Goal: Transaction & Acquisition: Purchase product/service

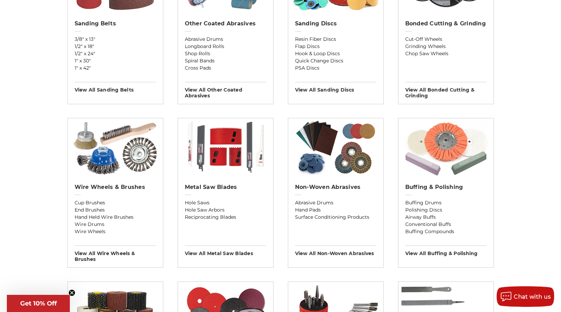
scroll to position [308, 0]
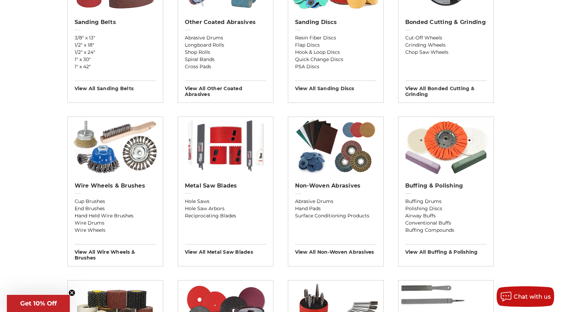
click at [113, 181] on div "Wire Wheels & Brushes Cup Brushes End Brushes Hand Held Wire Brushes Wire Drums…" at bounding box center [115, 219] width 95 height 84
click at [105, 184] on h2 "Wire Wheels & Brushes" at bounding box center [116, 185] width 82 height 7
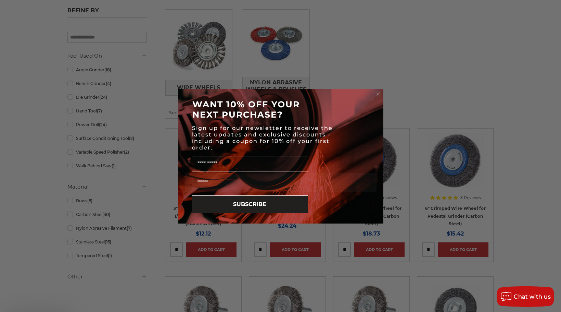
scroll to position [171, 0]
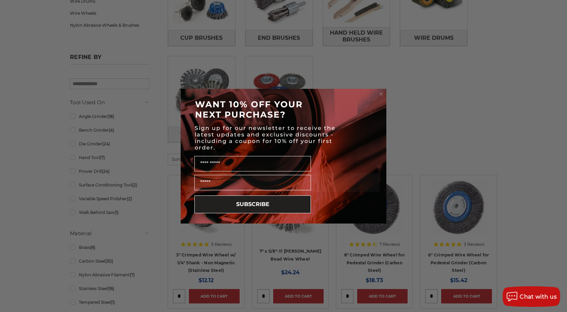
click at [381, 95] on circle "Close dialog" at bounding box center [381, 93] width 7 height 7
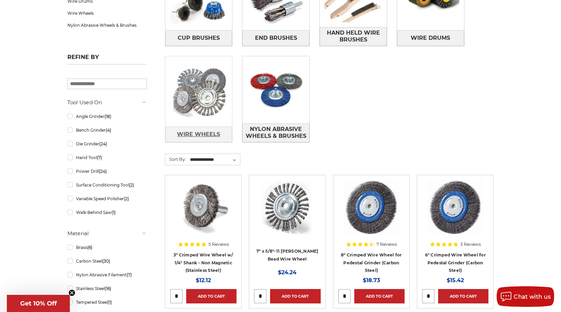
click at [202, 131] on span "Wire Wheels" at bounding box center [198, 134] width 43 height 12
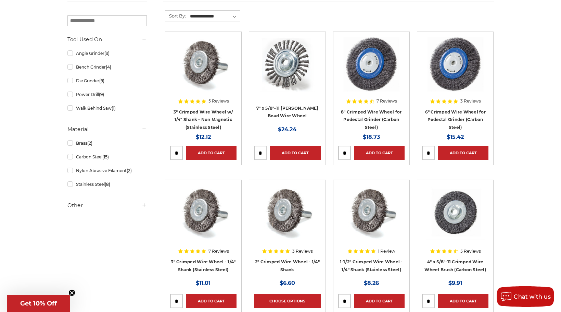
scroll to position [137, 0]
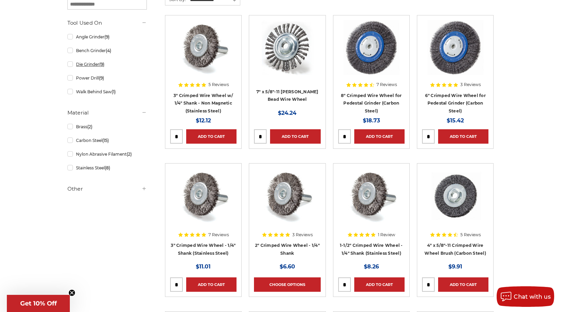
click at [71, 65] on link "Die Grinder (9)" at bounding box center [106, 64] width 79 height 12
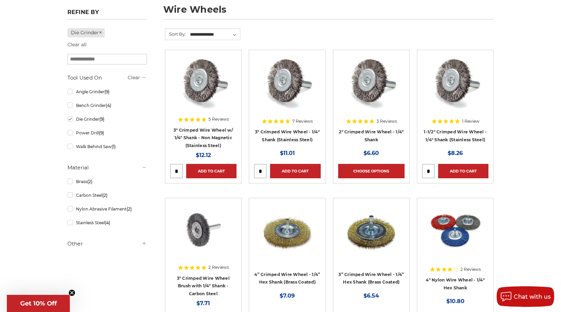
scroll to position [103, 0]
click at [197, 128] on link "3" Crimped Wire Wheel w/ 1/4" Shank - Non Magnetic (Stainless Steel)" at bounding box center [204, 137] width 60 height 21
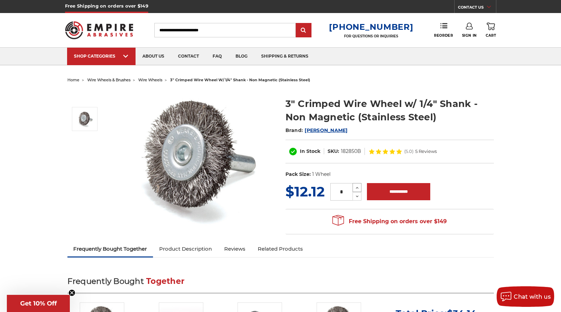
click at [358, 187] on use at bounding box center [357, 188] width 3 height 2
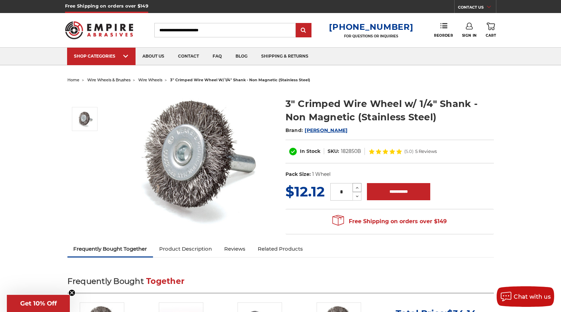
click at [358, 187] on use at bounding box center [357, 188] width 3 height 2
type input "**"
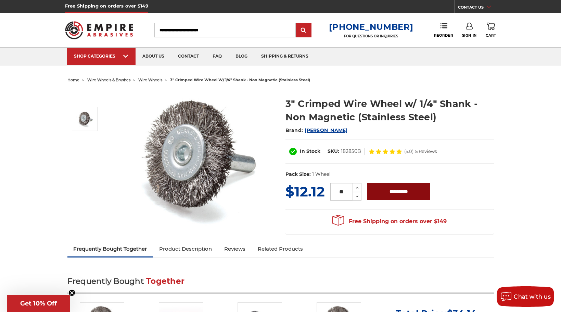
click at [392, 192] on input "**********" at bounding box center [398, 191] width 63 height 17
type input "**********"
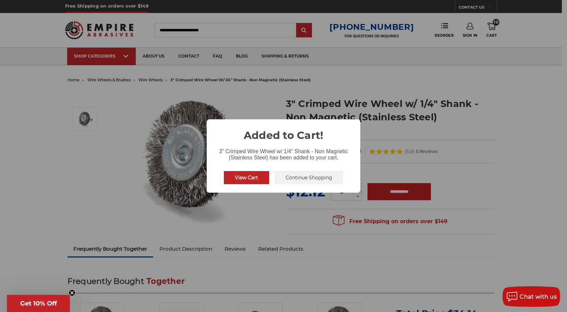
click at [246, 179] on button "View Cart" at bounding box center [246, 177] width 45 height 13
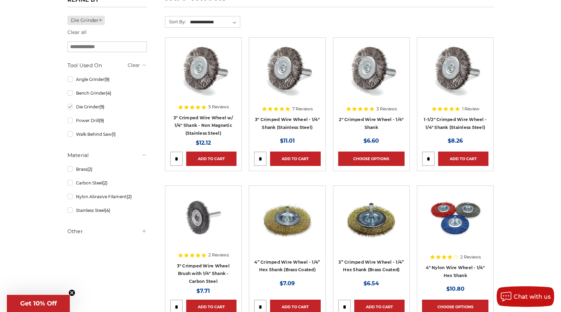
scroll to position [103, 0]
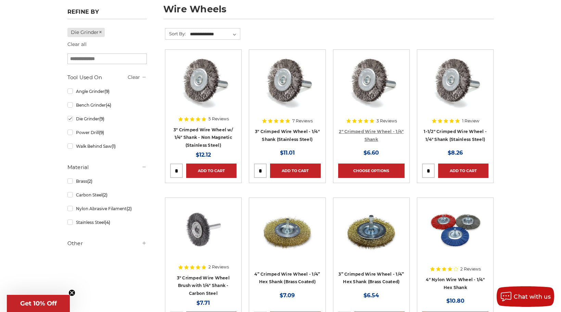
click at [363, 131] on link "2" Crimped Wire Wheel - 1/4" Shank" at bounding box center [371, 135] width 65 height 13
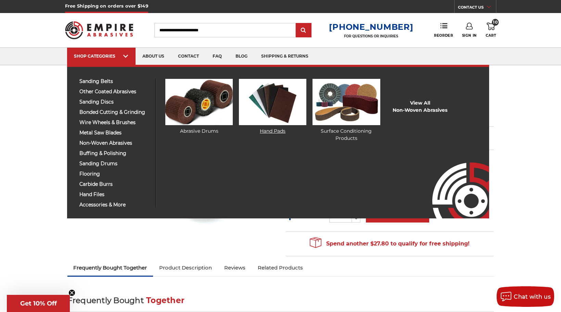
click at [269, 128] on link "Hand Pads" at bounding box center [272, 107] width 67 height 56
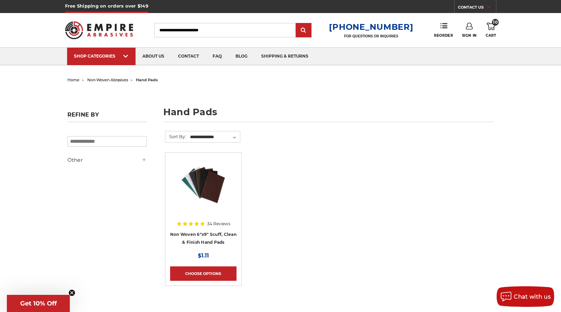
click at [209, 180] on img at bounding box center [203, 184] width 55 height 55
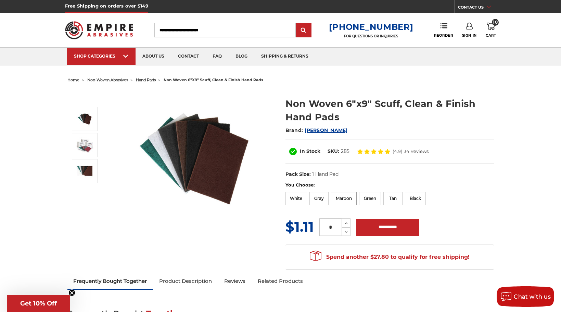
click at [342, 199] on label "Maroon" at bounding box center [344, 198] width 26 height 13
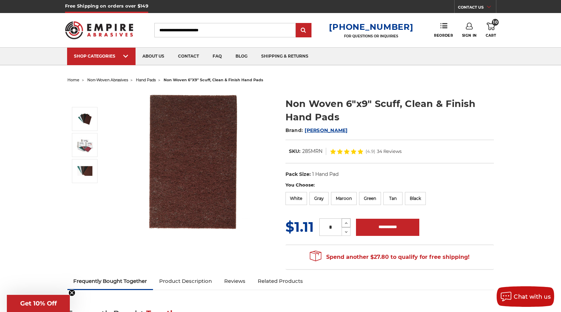
click at [345, 222] on icon at bounding box center [346, 223] width 5 height 6
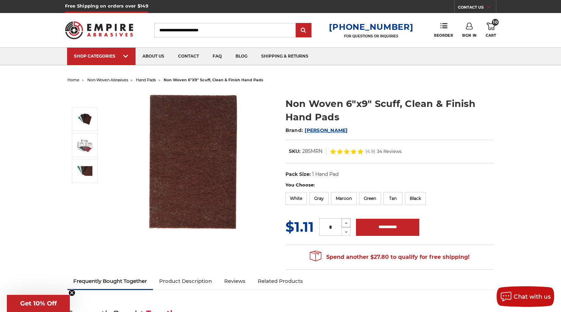
click at [345, 222] on icon at bounding box center [346, 223] width 5 height 6
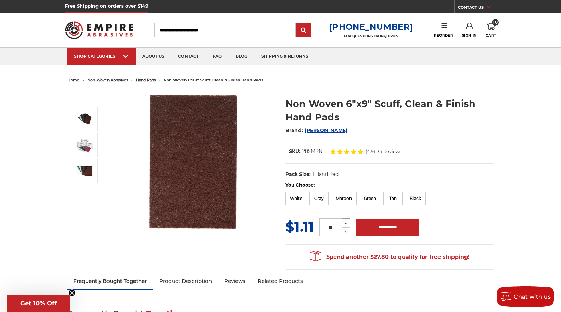
click at [345, 222] on icon at bounding box center [346, 223] width 5 height 6
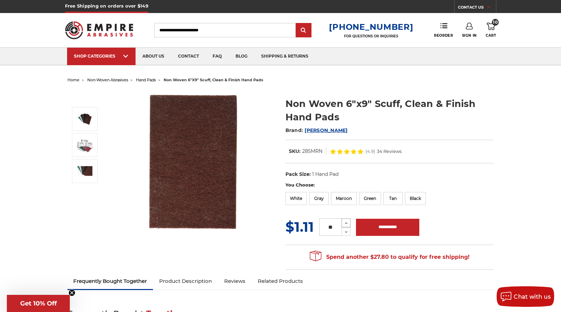
click at [345, 222] on icon at bounding box center [346, 223] width 5 height 6
type input "**"
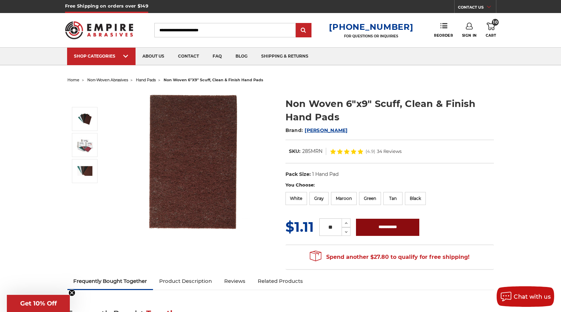
click at [387, 230] on input "**********" at bounding box center [387, 227] width 63 height 17
type input "**********"
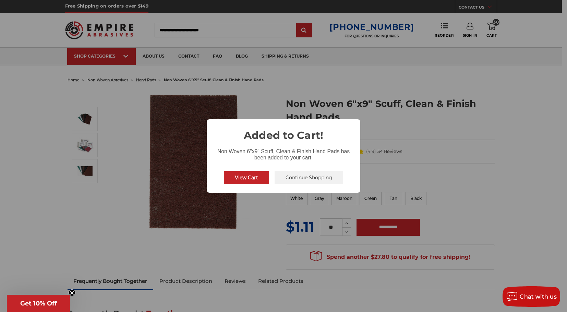
click at [249, 178] on button "View Cart" at bounding box center [246, 177] width 45 height 13
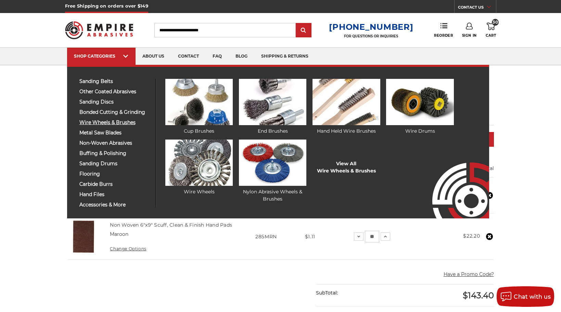
click at [116, 122] on span "wire wheels & brushes" at bounding box center [114, 122] width 71 height 5
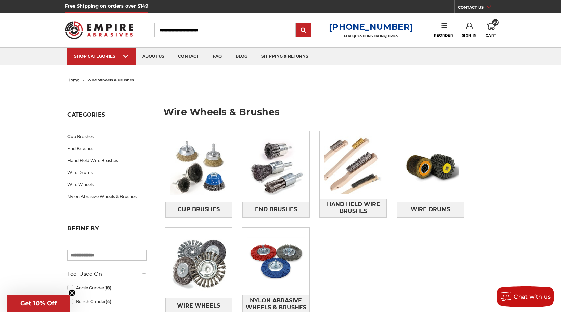
click at [491, 27] on use at bounding box center [491, 27] width 8 height 8
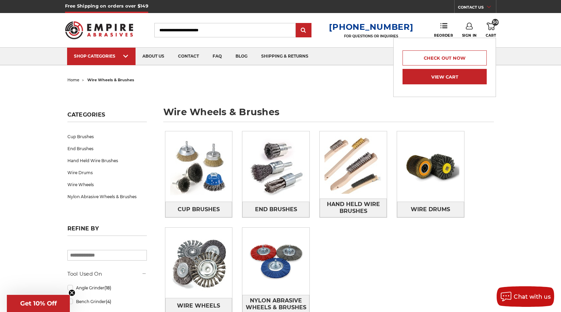
click at [446, 74] on link "View Cart" at bounding box center [445, 76] width 84 height 15
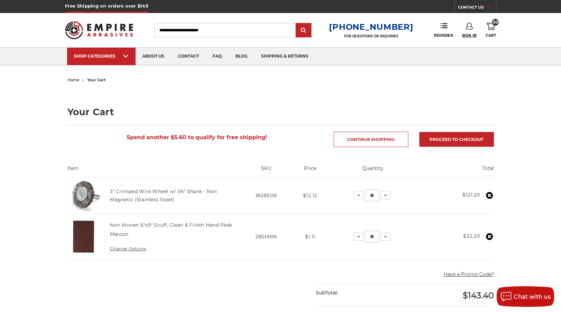
click at [469, 34] on span "Sign In" at bounding box center [469, 35] width 15 height 4
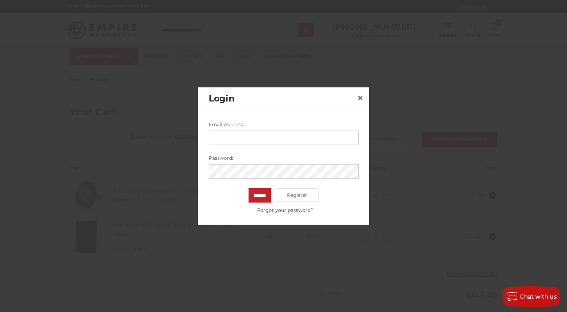
click at [231, 137] on input "Email Address:" at bounding box center [284, 138] width 150 height 14
type input "**********"
click at [248, 188] on input "*******" at bounding box center [259, 195] width 22 height 14
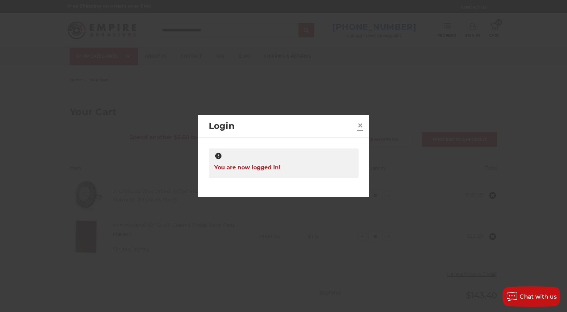
click at [359, 126] on span "×" at bounding box center [360, 125] width 6 height 13
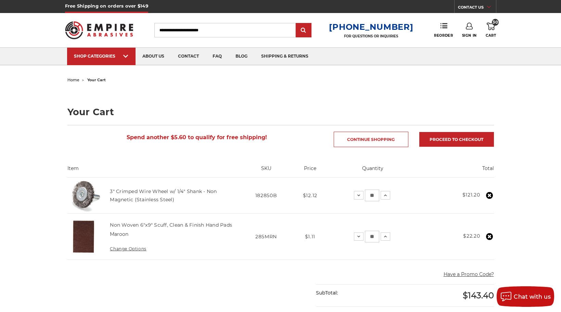
click at [381, 107] on main "home your cart Your Cart Spend another $5.60 to qualify for free shipping! Cont…" at bounding box center [281, 299] width 434 height 449
click at [446, 140] on link "Proceed to checkout" at bounding box center [457, 139] width 75 height 15
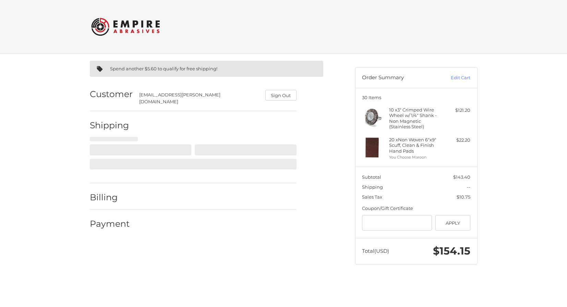
select select "**"
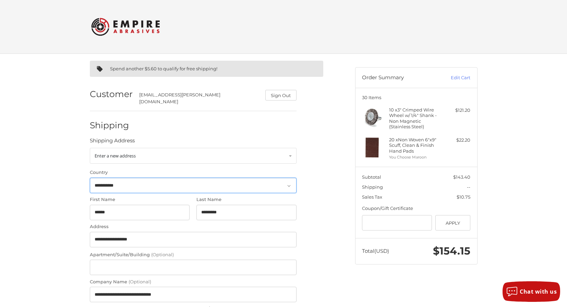
select select "**"
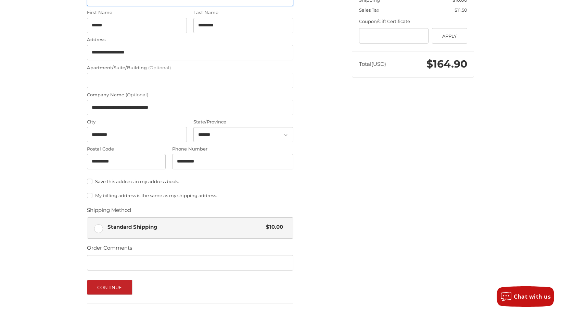
scroll to position [232, 0]
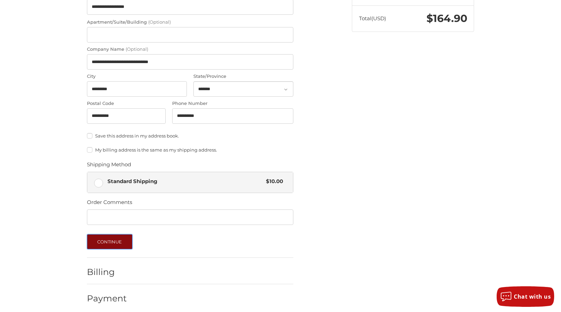
click at [111, 239] on button "Continue" at bounding box center [110, 241] width 46 height 15
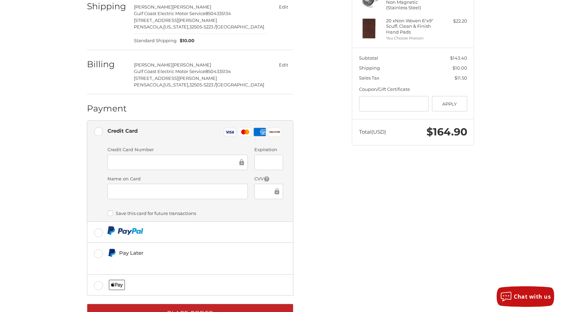
scroll to position [131, 0]
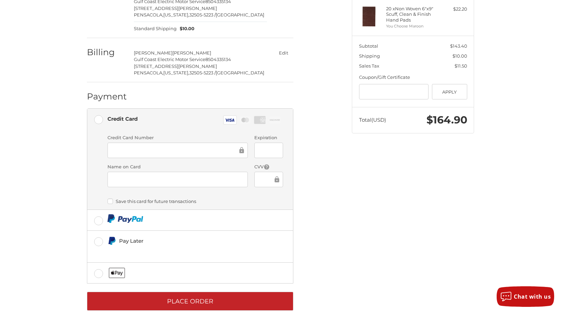
click at [304, 187] on ol "Customer [EMAIL_ADDRESS][PERSON_NAME][DOMAIN_NAME] Sign Out Shipping [PERSON_NA…" at bounding box center [203, 129] width 233 height 361
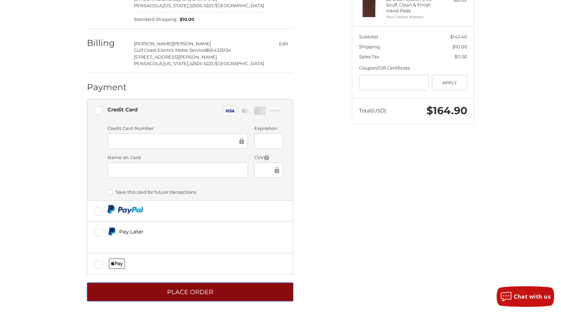
click at [187, 286] on button "Place Order" at bounding box center [190, 291] width 207 height 19
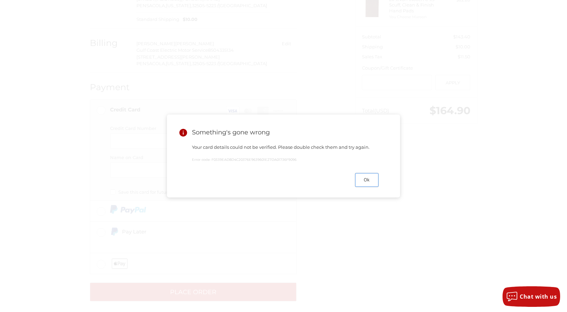
click at [369, 184] on button "Ok" at bounding box center [366, 179] width 23 height 13
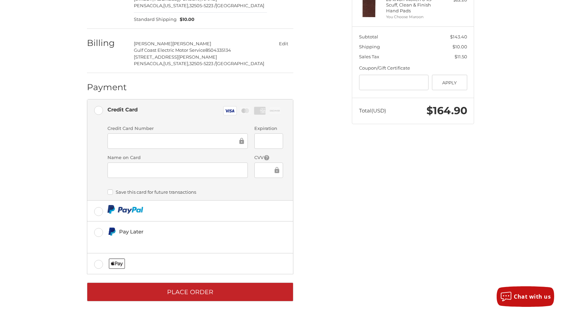
click at [334, 176] on div "Spend another $5.60 to qualify for free shipping! Customer moi.rodriguez@gcemsi…" at bounding box center [214, 112] width 265 height 396
click at [304, 170] on ol "Customer moi.rodriguez@gcemsinc.com Sign Out Shipping Moises Rodriguez Gulf Coa…" at bounding box center [203, 120] width 233 height 361
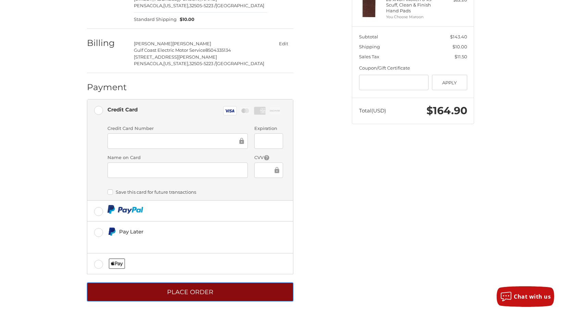
click at [189, 289] on button "Place Order" at bounding box center [190, 291] width 207 height 19
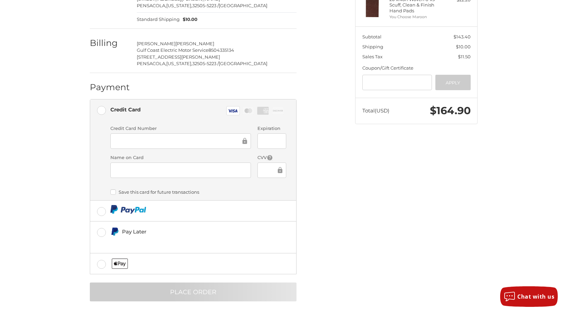
scroll to position [0, 0]
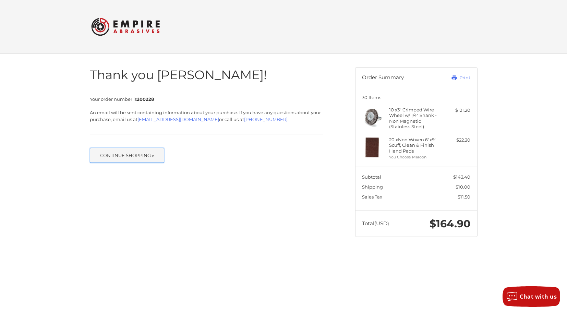
click at [127, 153] on button "Continue Shopping »" at bounding box center [127, 155] width 75 height 15
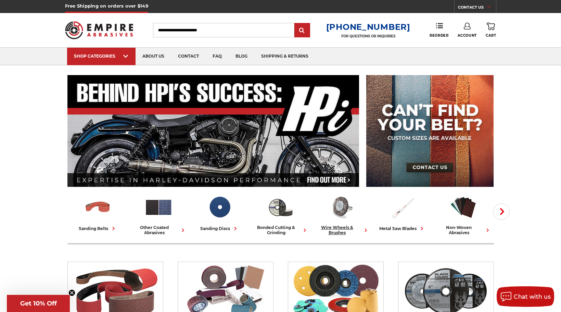
click at [338, 224] on link "wire wheels & brushes" at bounding box center [341, 214] width 55 height 42
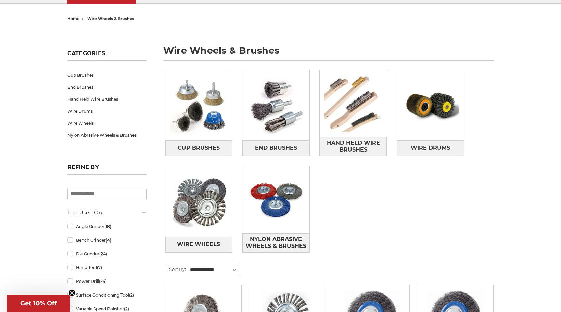
scroll to position [69, 0]
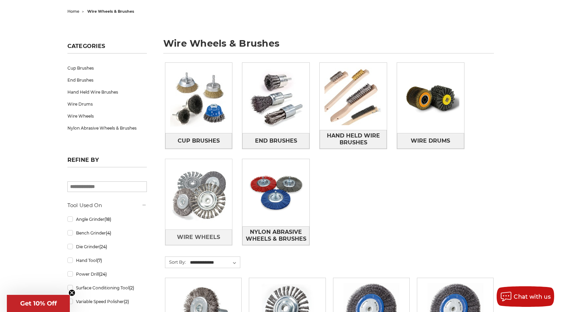
click at [202, 205] on img at bounding box center [198, 194] width 67 height 67
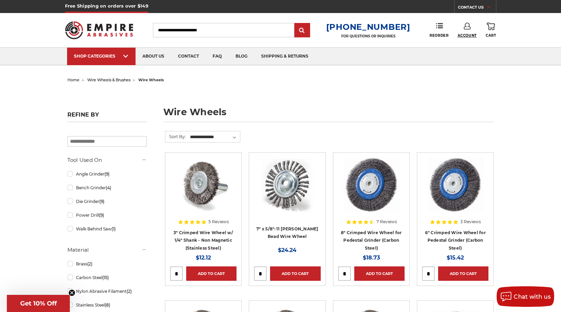
click at [466, 34] on span "Account" at bounding box center [467, 35] width 19 height 4
click at [463, 46] on link "Account" at bounding box center [467, 44] width 49 height 13
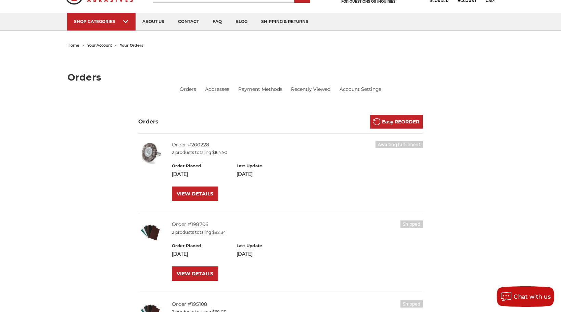
scroll to position [69, 0]
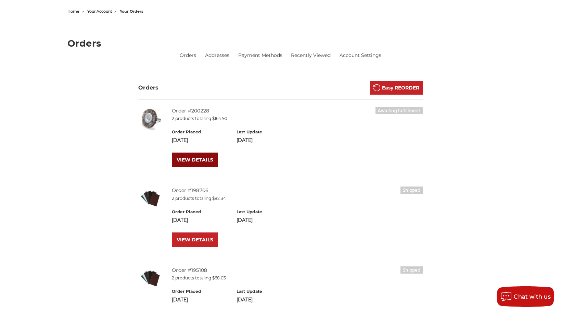
click at [189, 157] on link "VIEW DETAILS" at bounding box center [195, 159] width 46 height 14
